Goal: Find specific page/section

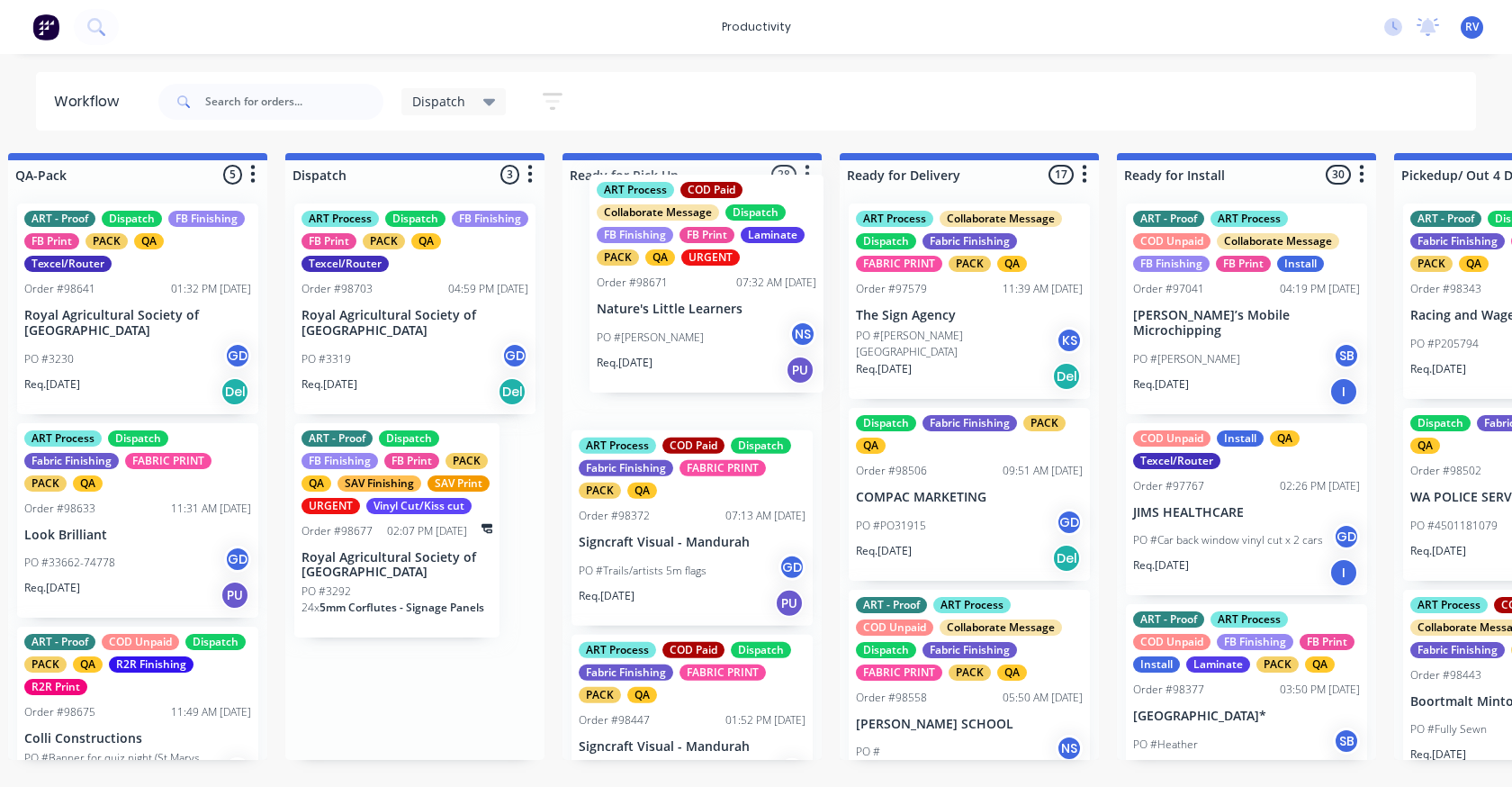
drag, startPoint x: 447, startPoint y: 334, endPoint x: 751, endPoint y: 300, distance: 305.9
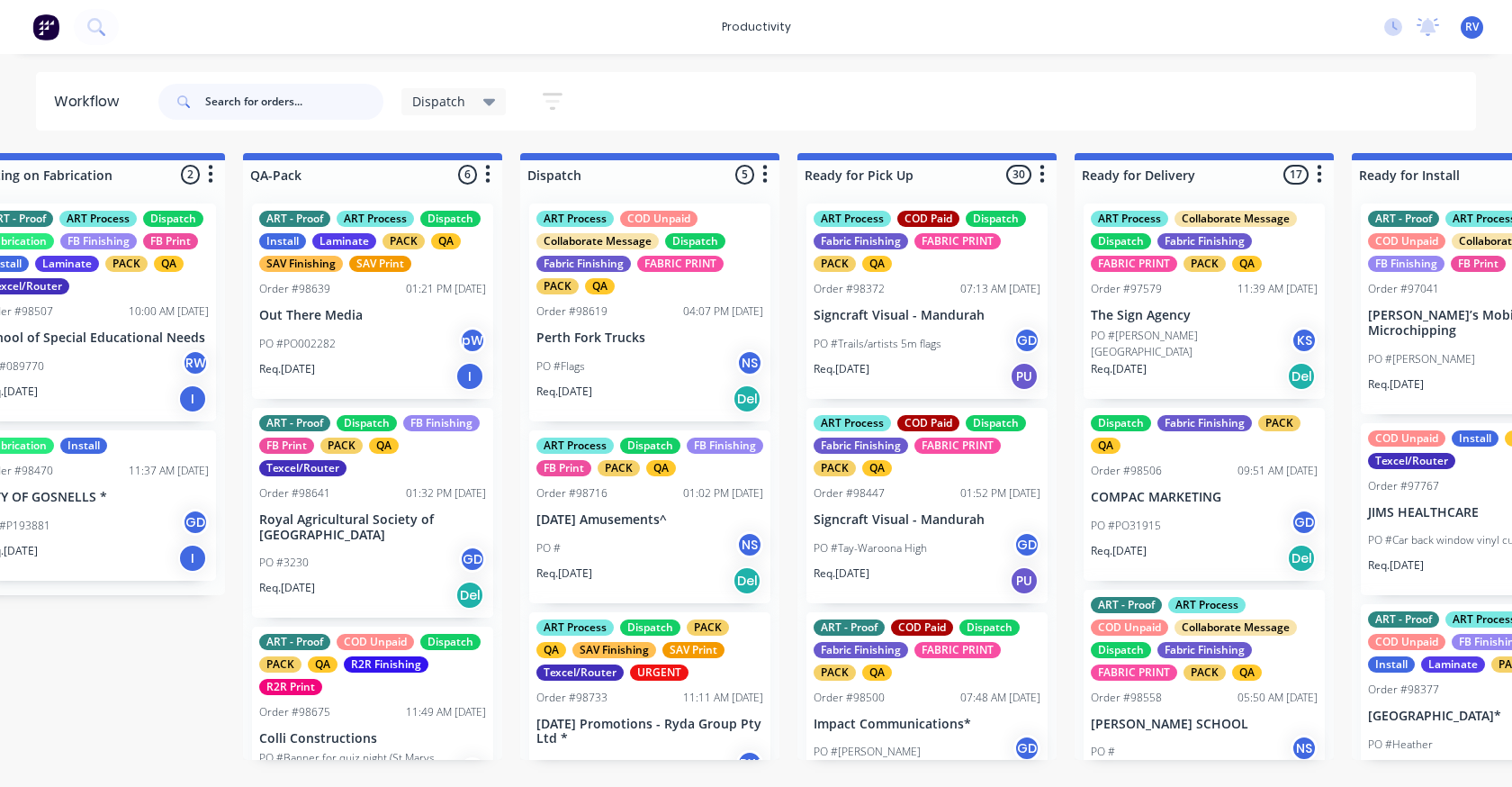
click at [318, 100] on input "text" at bounding box center [294, 101] width 179 height 36
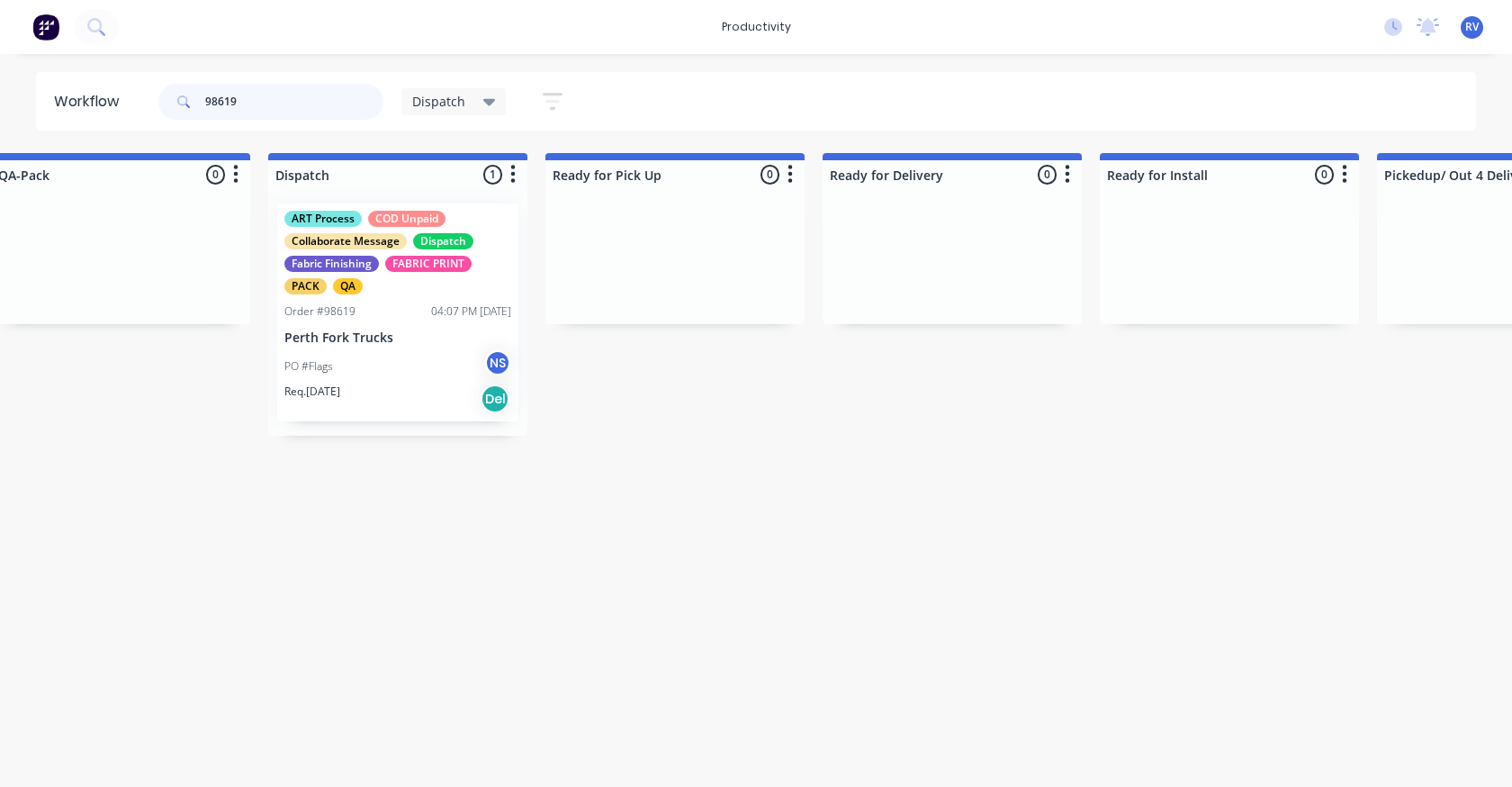
scroll to position [0, 1156]
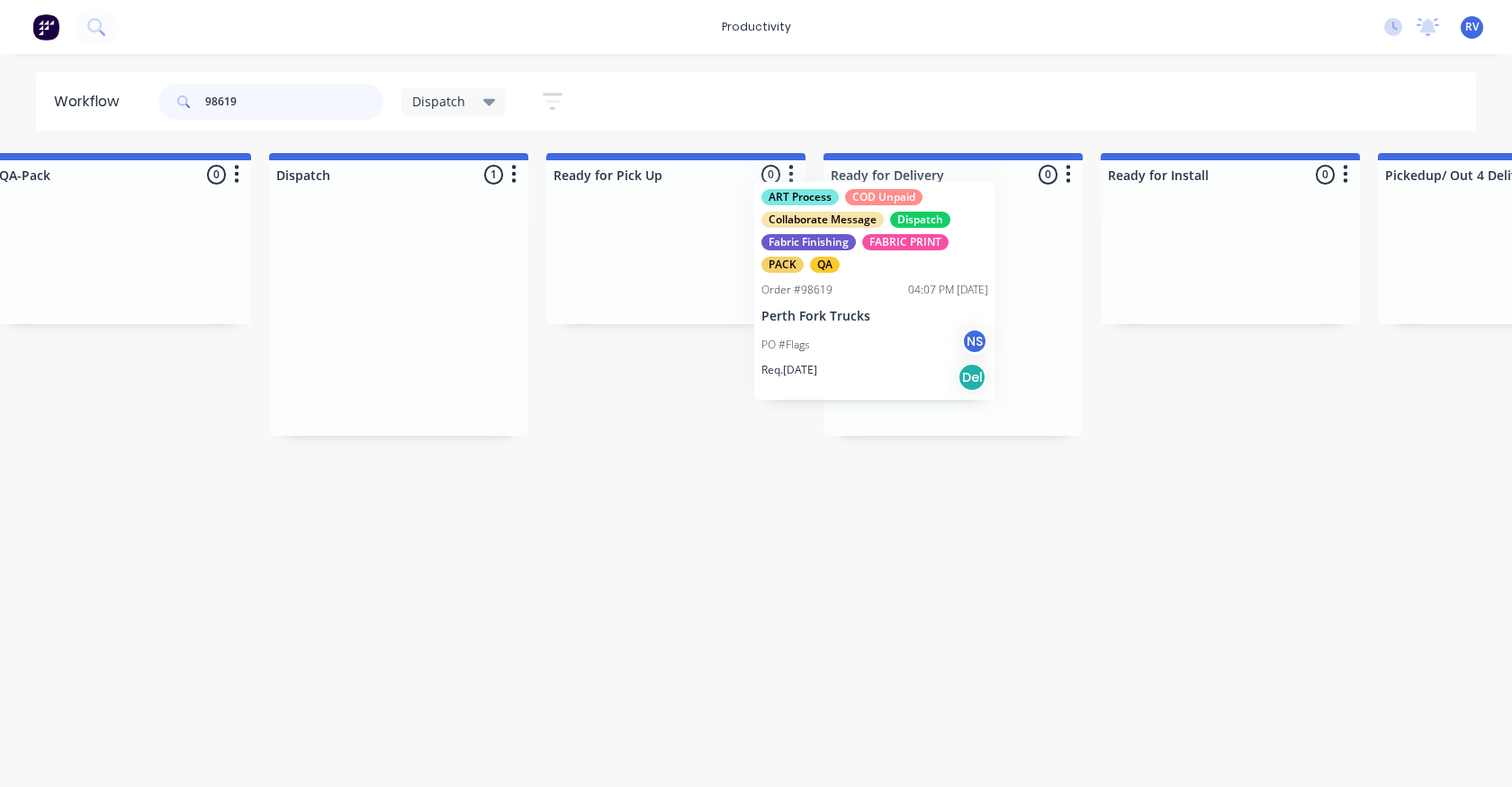
drag, startPoint x: 394, startPoint y: 346, endPoint x: 825, endPoint y: 342, distance: 431.0
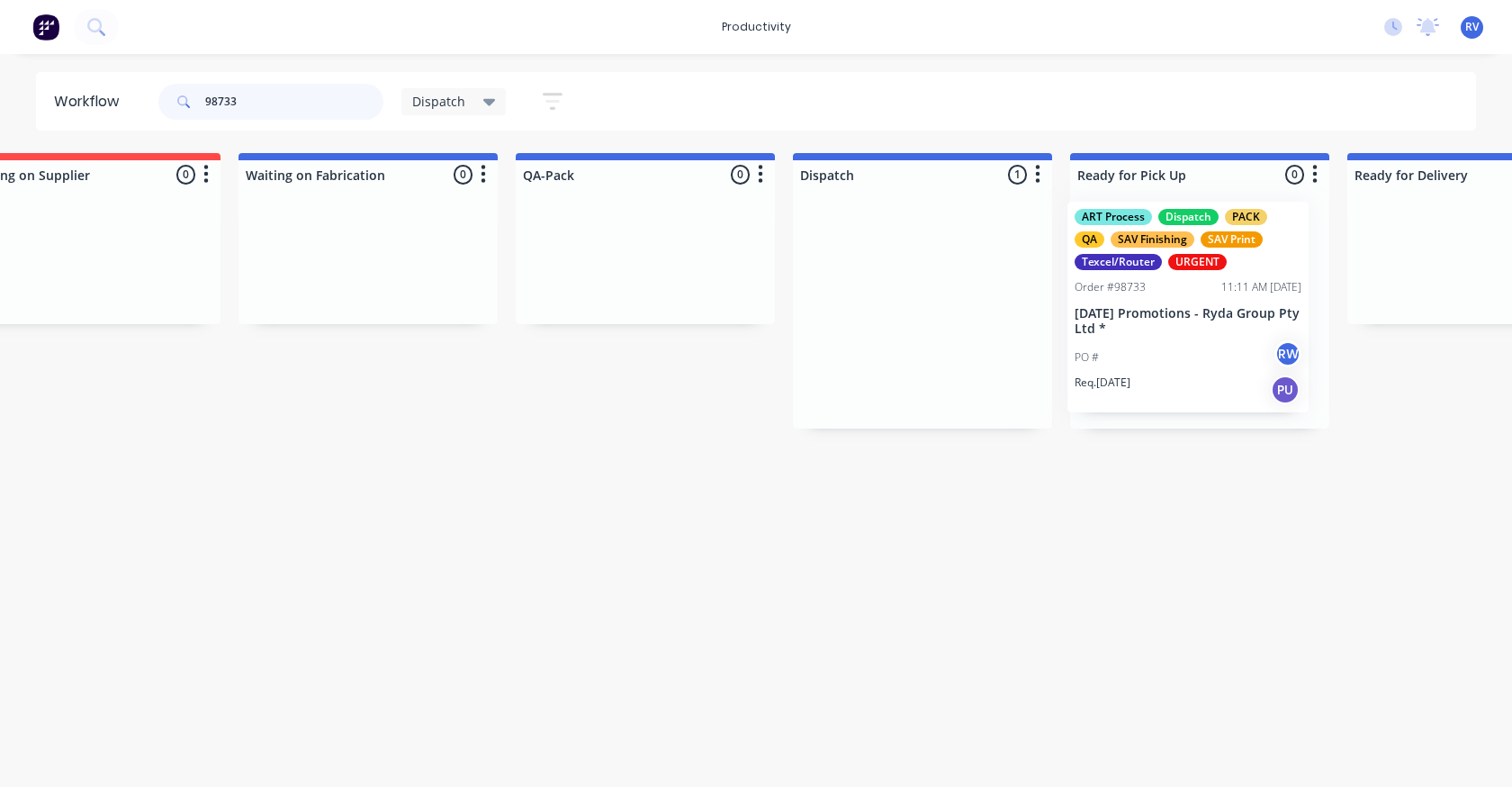
scroll to position [0, 637]
drag, startPoint x: 863, startPoint y: 332, endPoint x: 1088, endPoint y: 325, distance: 225.1
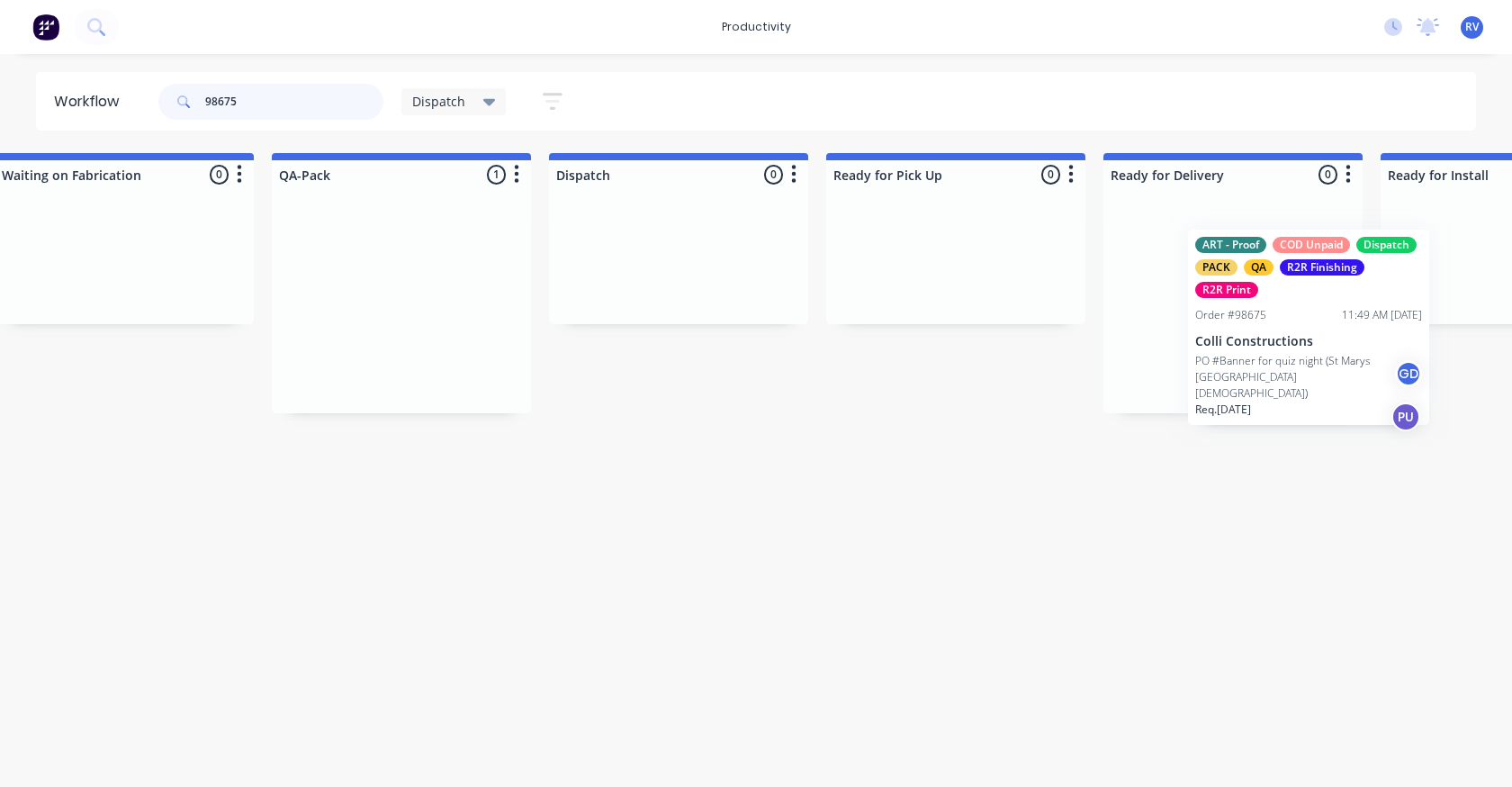
scroll to position [0, 884]
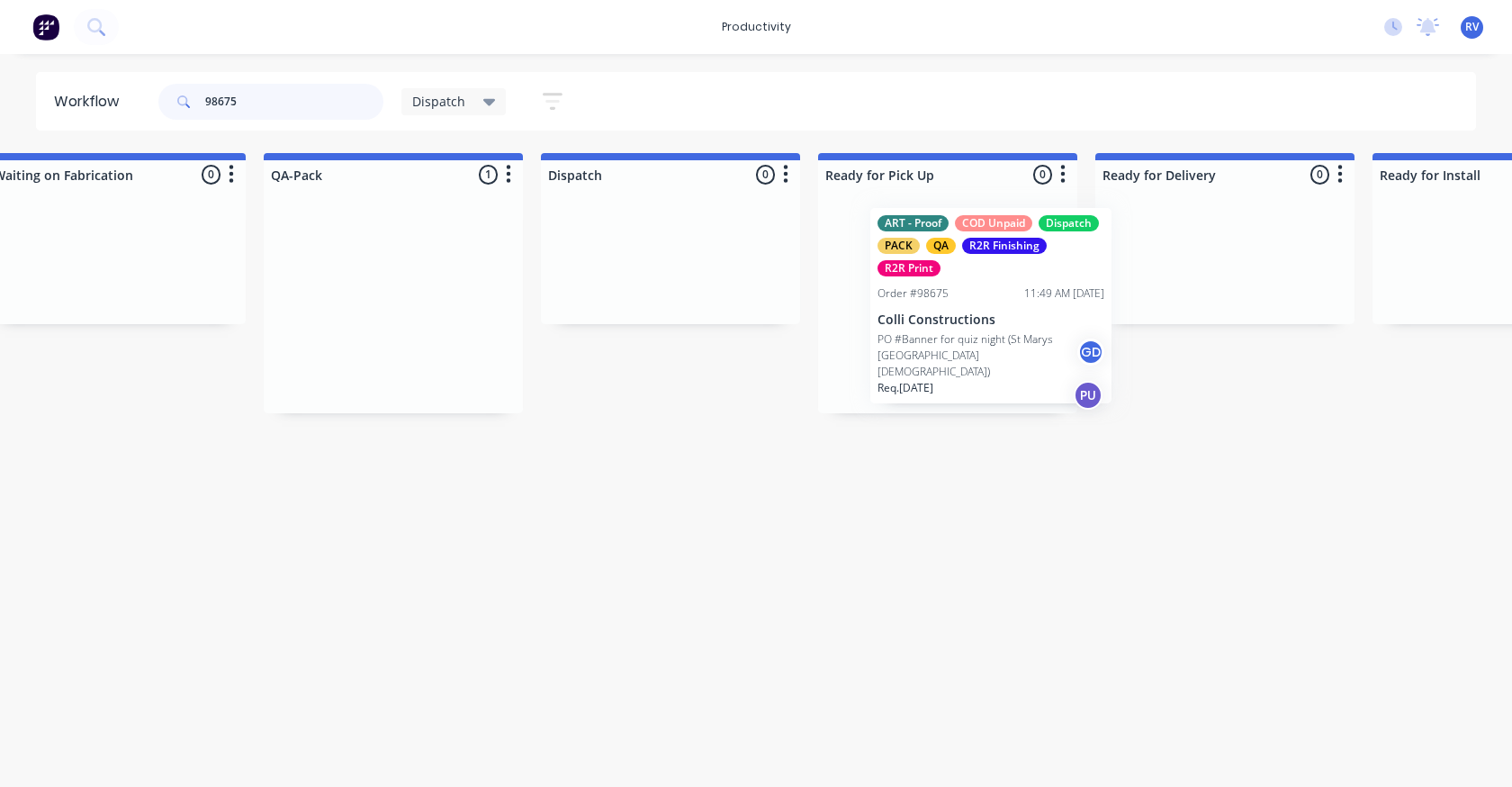
drag, startPoint x: 1258, startPoint y: 278, endPoint x: 698, endPoint y: 112, distance: 584.1
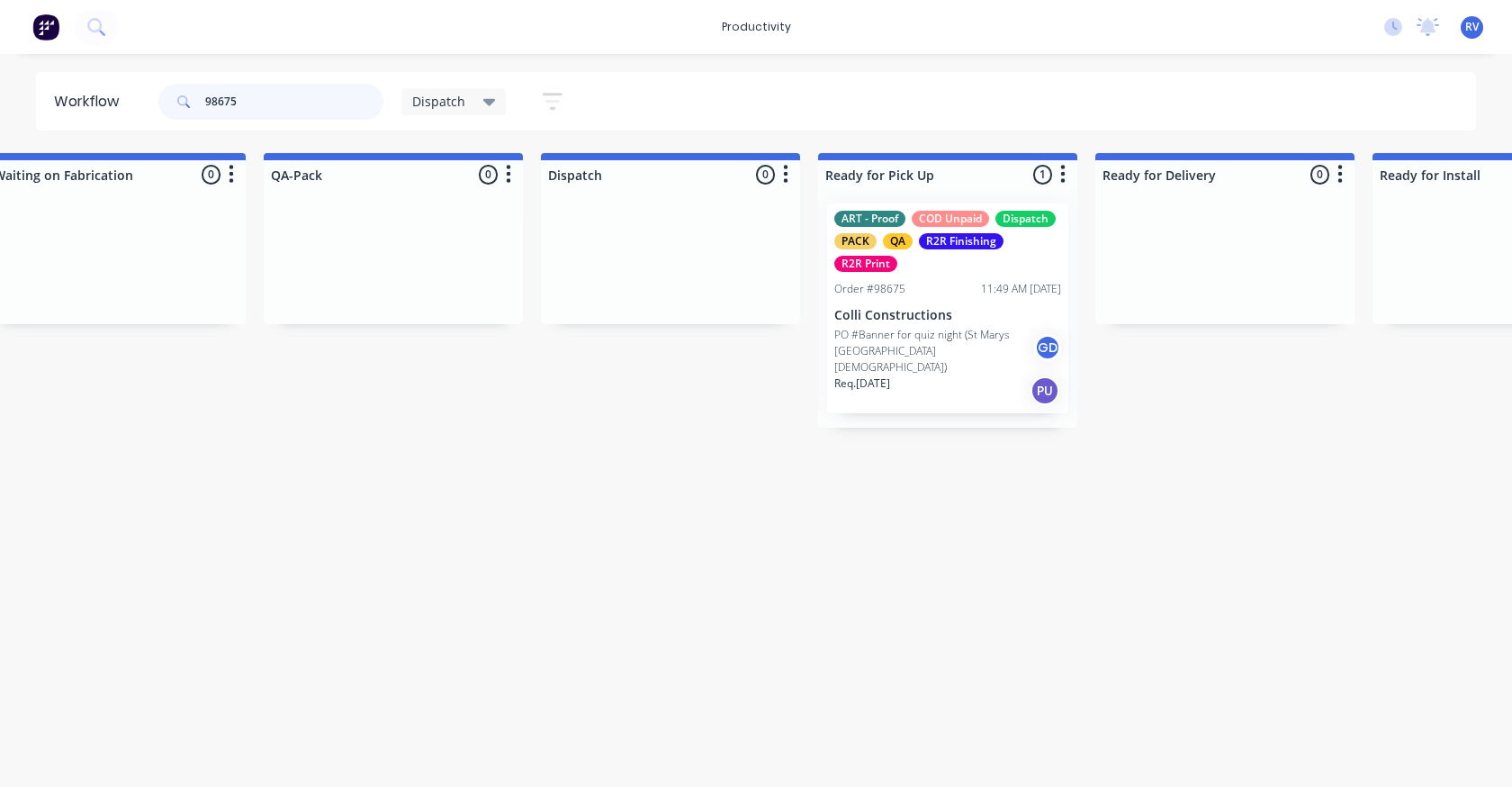
type input "98675"
drag, startPoint x: 466, startPoint y: 106, endPoint x: 462, endPoint y: 117, distance: 11.7
click at [465, 106] on div "Dispatch" at bounding box center [454, 101] width 83 height 16
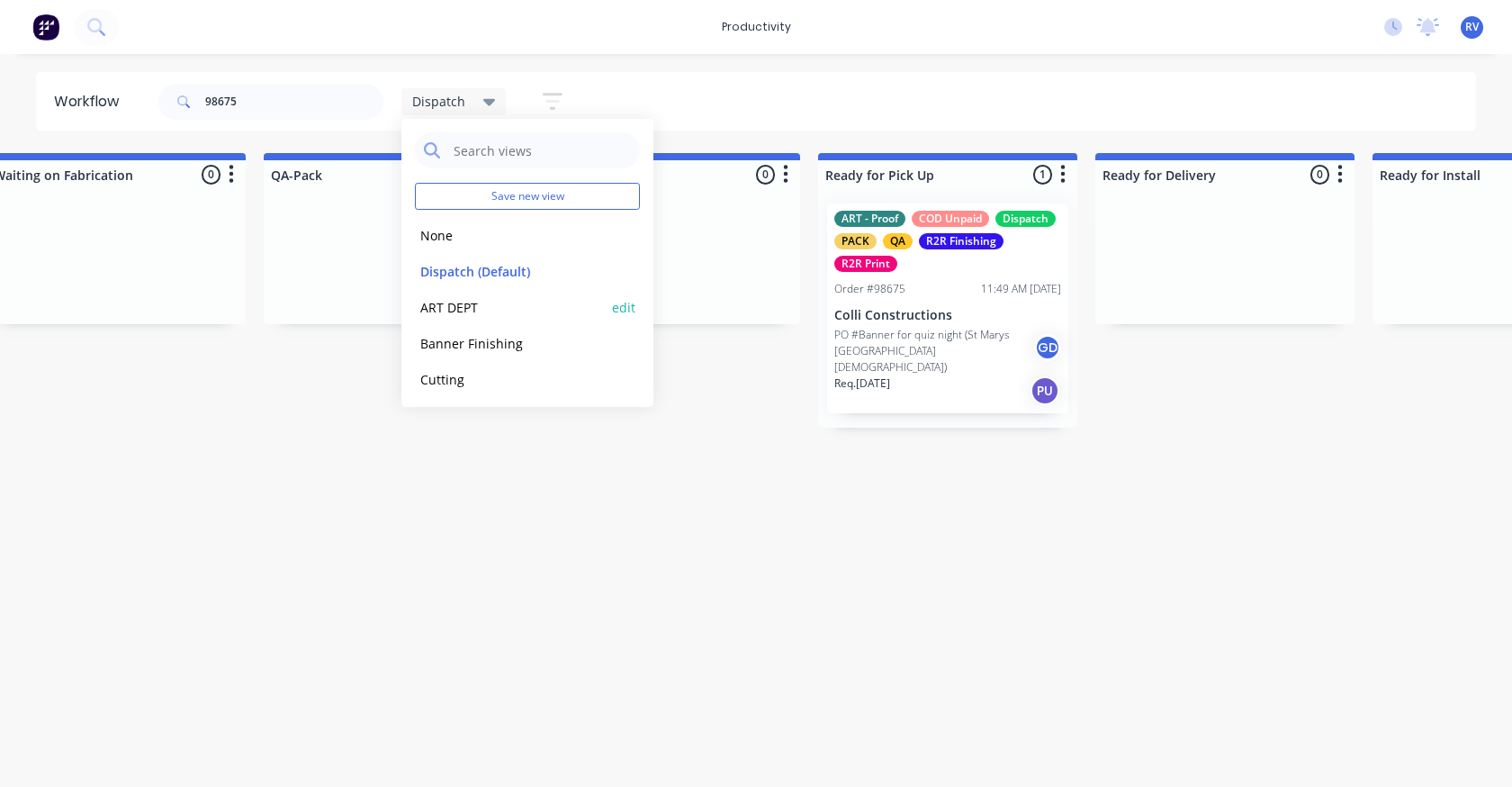
drag, startPoint x: 473, startPoint y: 273, endPoint x: 488, endPoint y: 318, distance: 47.4
click at [474, 272] on button "Dispatch (Default)" at bounding box center [511, 271] width 192 height 20
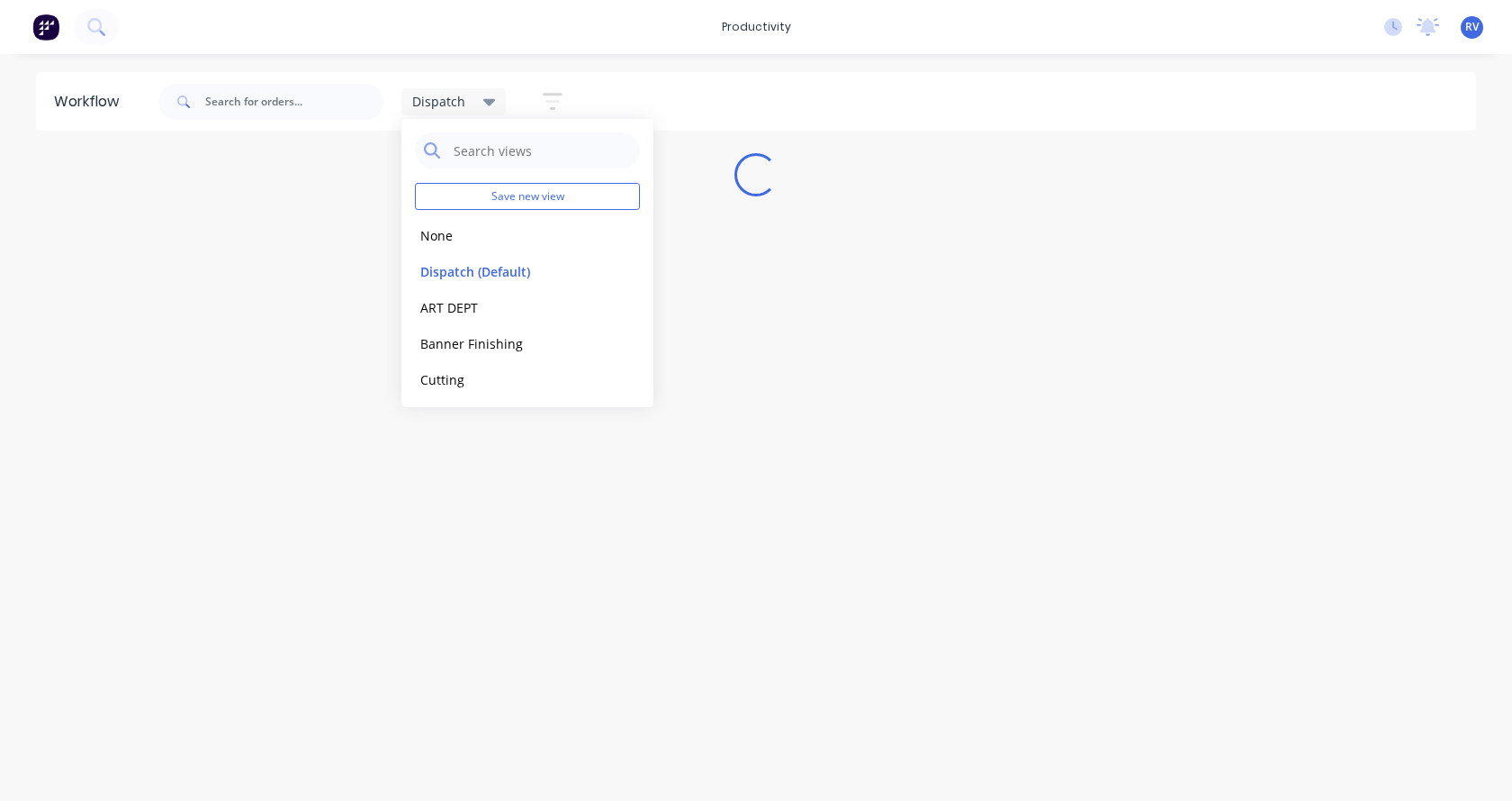
drag, startPoint x: 489, startPoint y: 493, endPoint x: 426, endPoint y: 354, distance: 152.6
click at [465, 437] on div "Workflow Dispatch Save new view None edit Dispatch (Default) edit ART DEPT edit…" at bounding box center [756, 417] width 1512 height 692
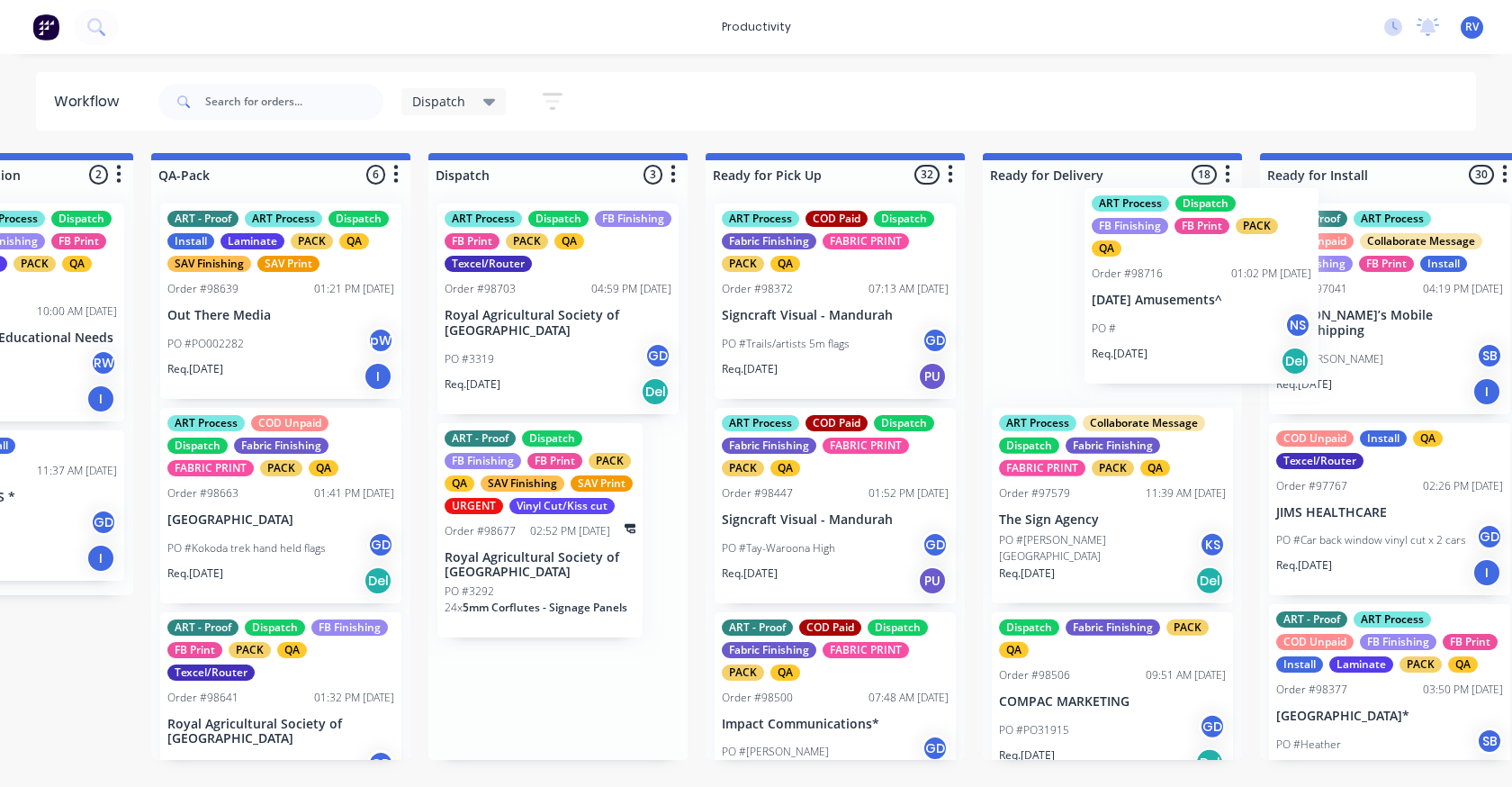
scroll to position [0, 1001]
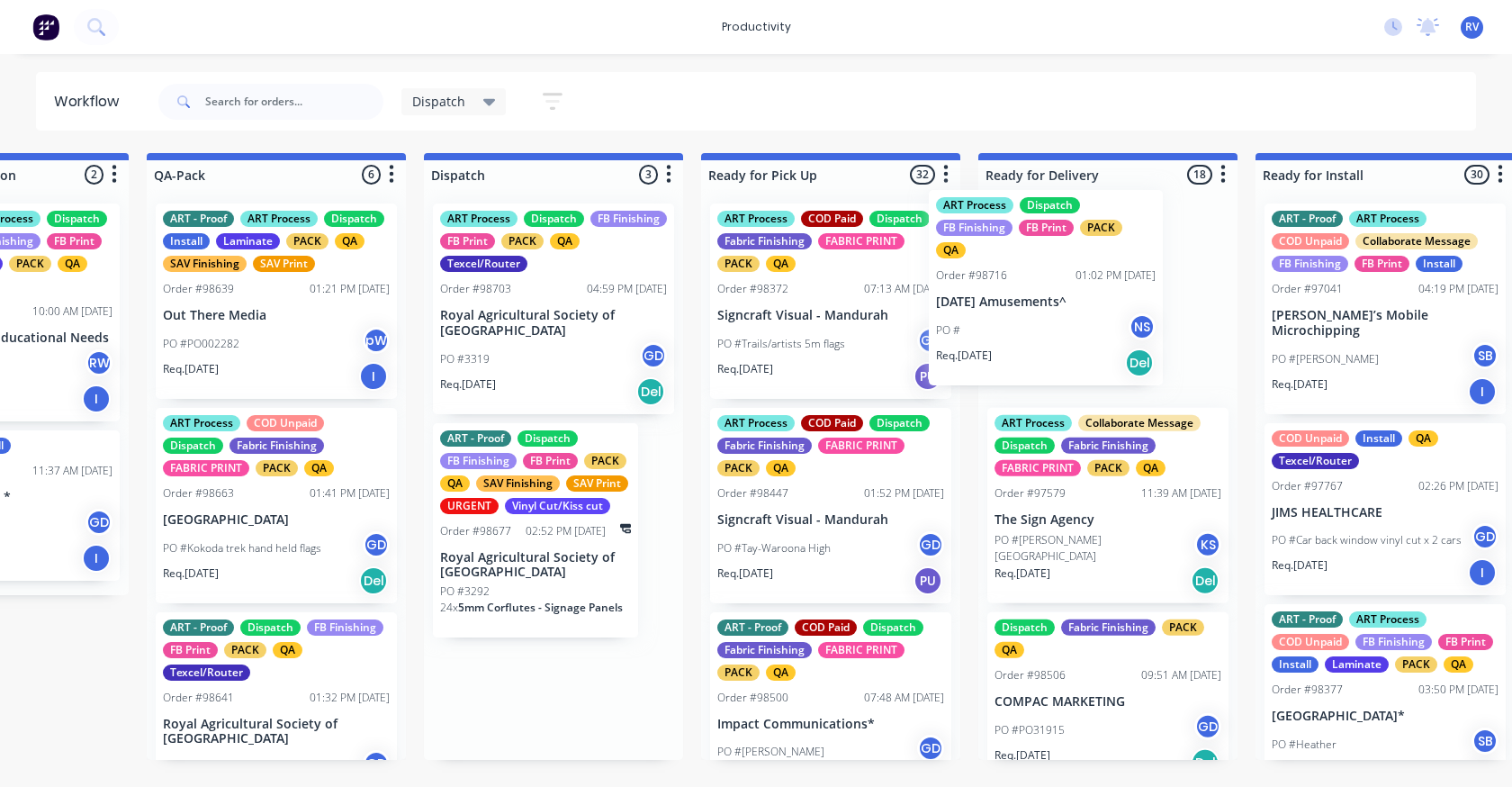
drag, startPoint x: 607, startPoint y: 360, endPoint x: 1011, endPoint y: 344, distance: 404.3
